Goal: Task Accomplishment & Management: Complete application form

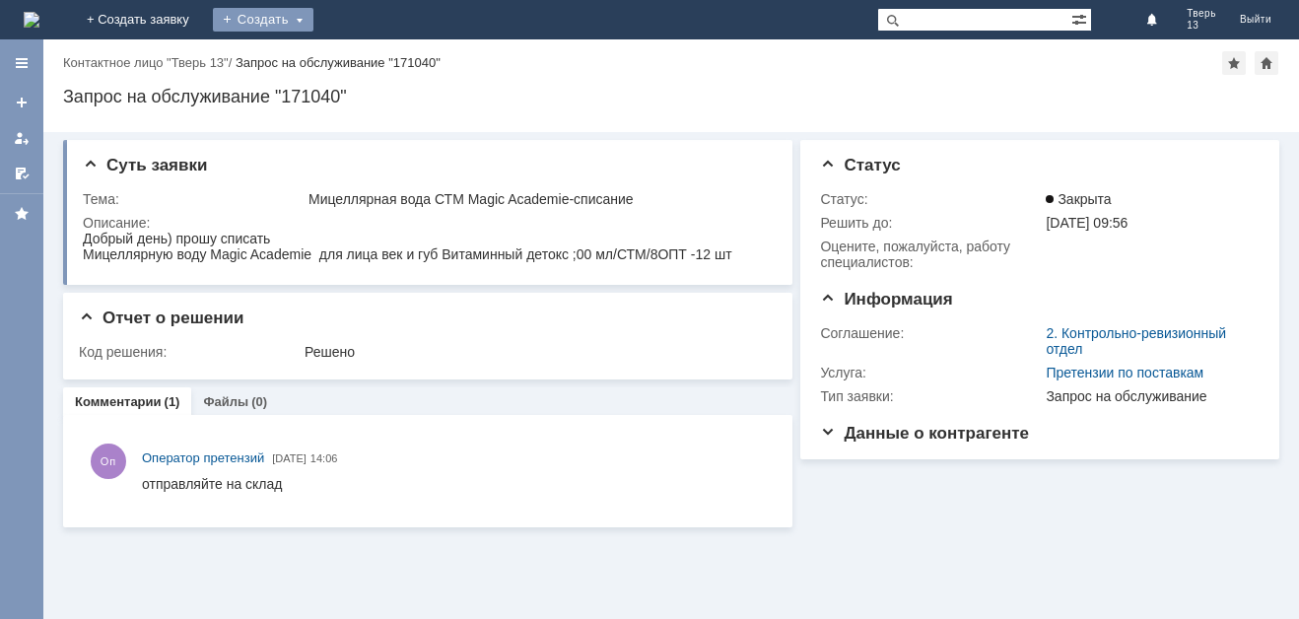
click at [313, 23] on div "Создать" at bounding box center [263, 20] width 101 height 24
click at [367, 65] on link "Заявка" at bounding box center [292, 59] width 150 height 24
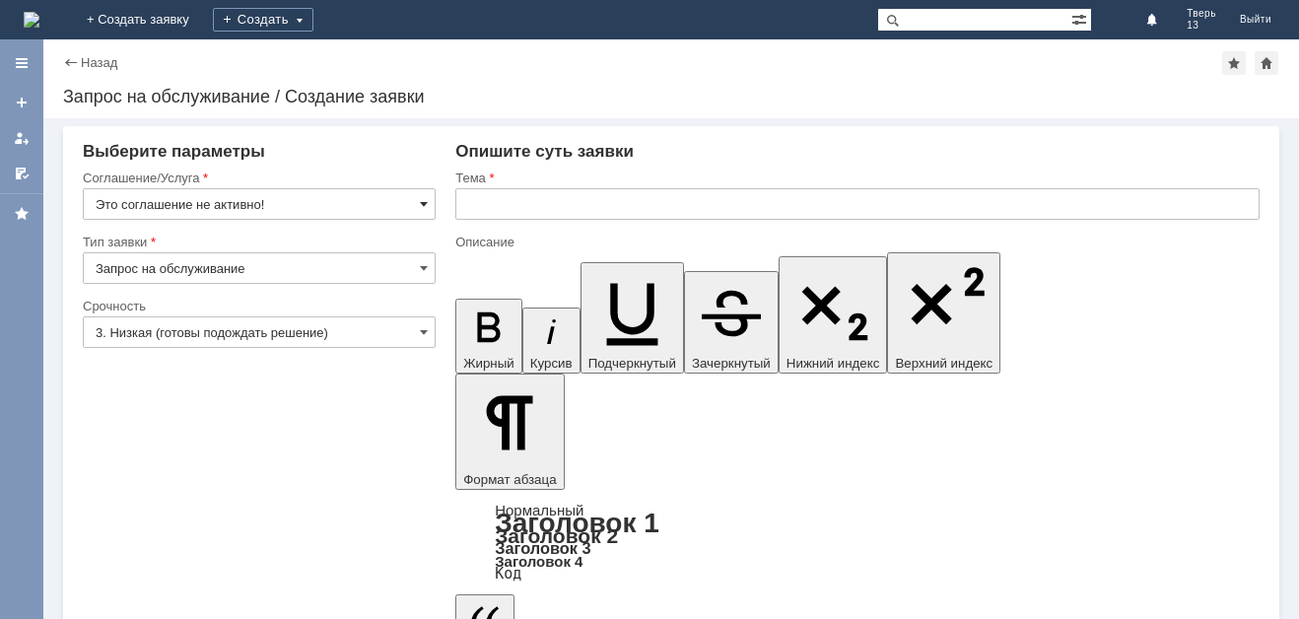
click at [425, 200] on span at bounding box center [424, 204] width 8 height 16
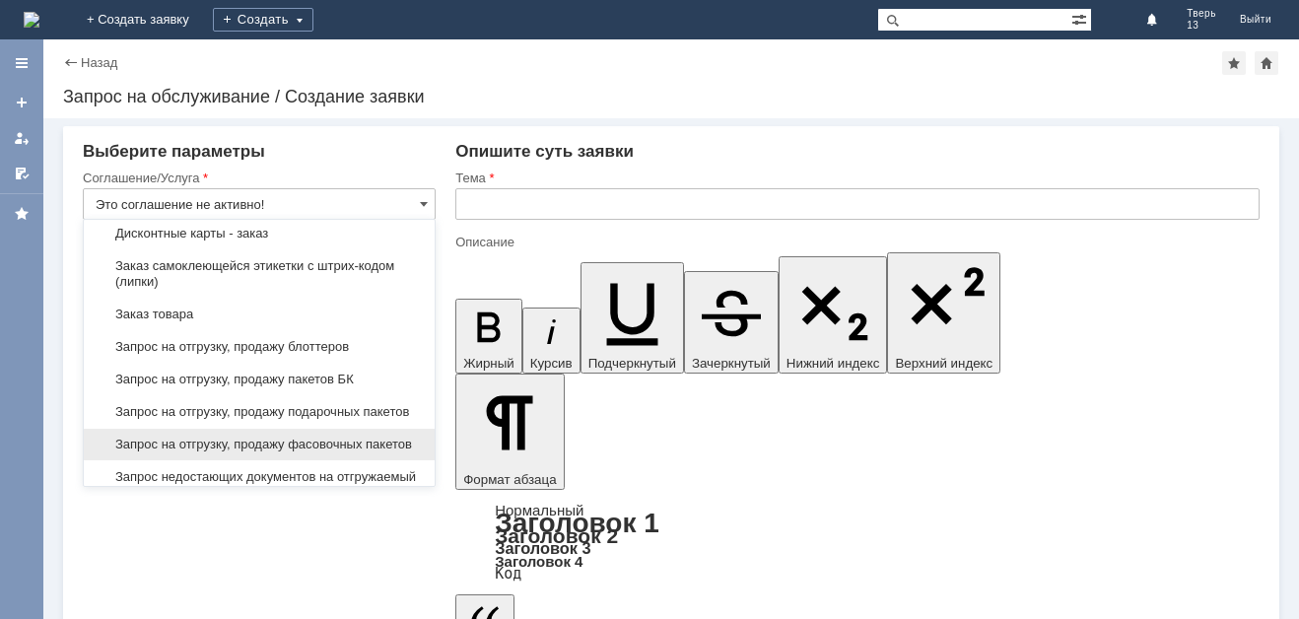
scroll to position [689, 0]
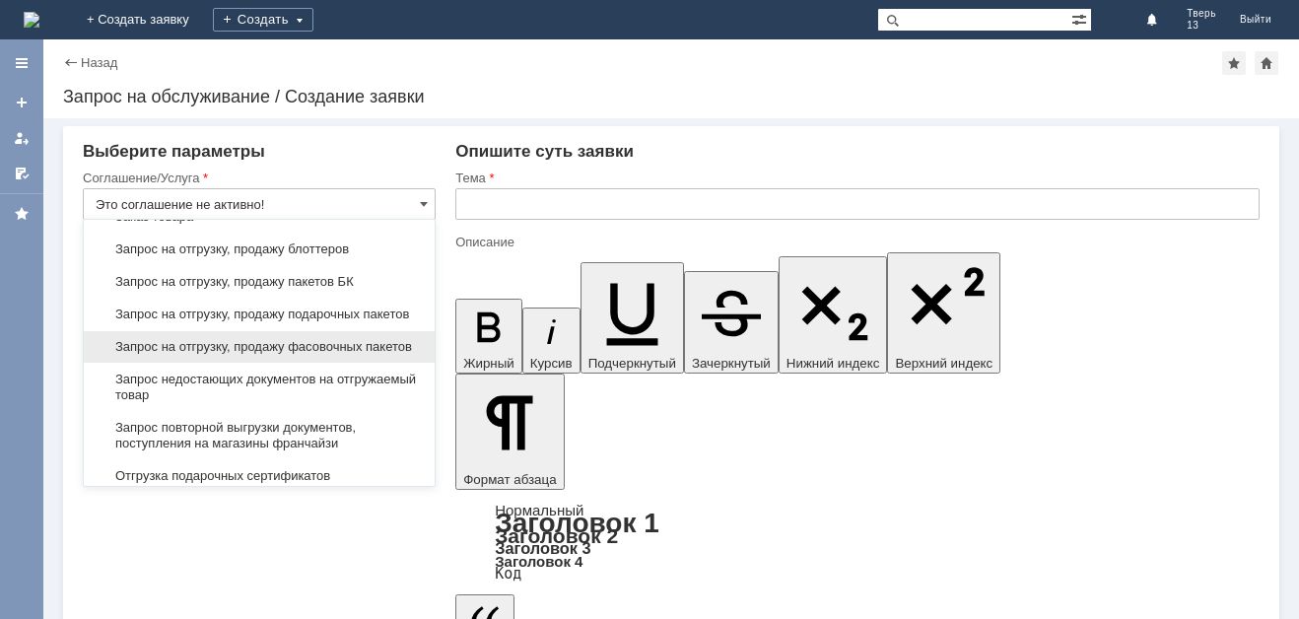
click at [294, 355] on span "Запрос на отгрузку, продажу фасовочных пакетов" at bounding box center [259, 347] width 327 height 16
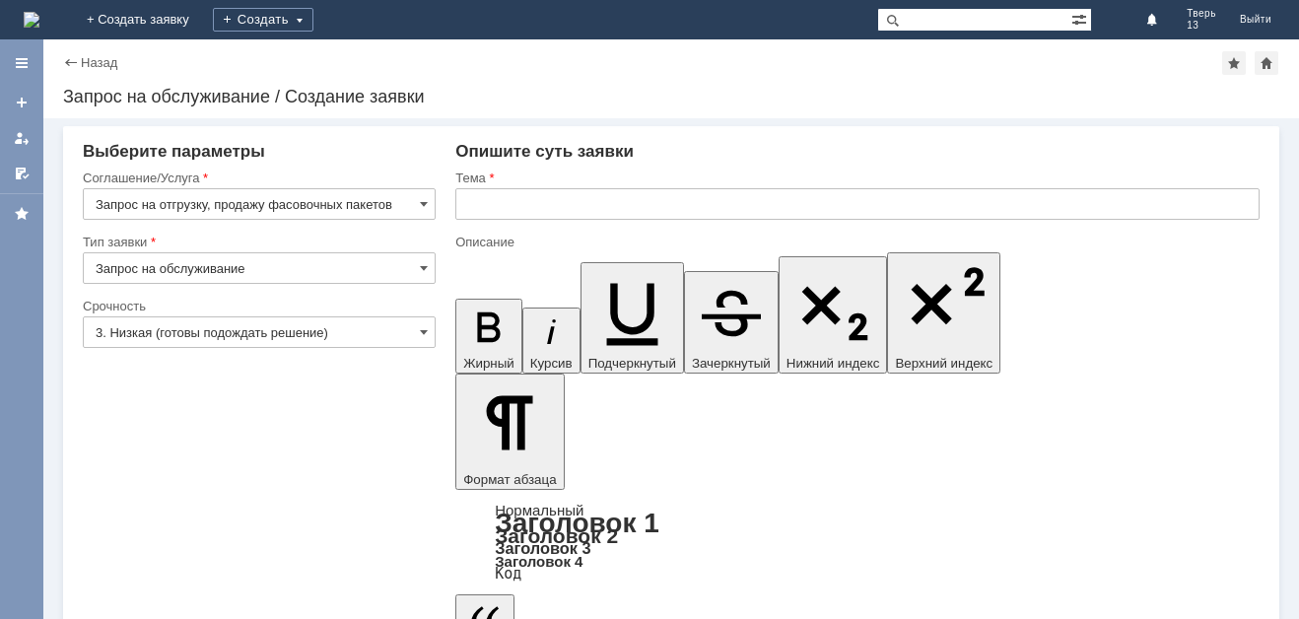
type input "Запрос на отгрузку, продажу фасовочных пакетов"
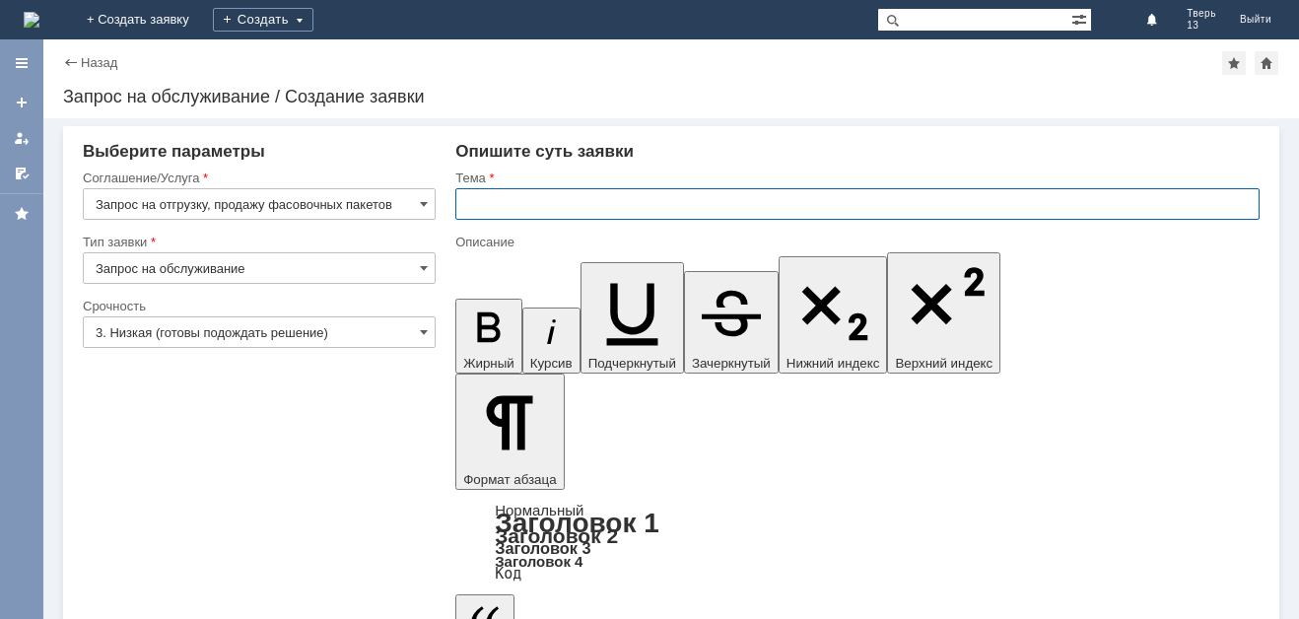
click at [562, 199] on input "text" at bounding box center [857, 204] width 804 height 32
type input "заказ фасовочных пакетов"
